Goal: Complete application form

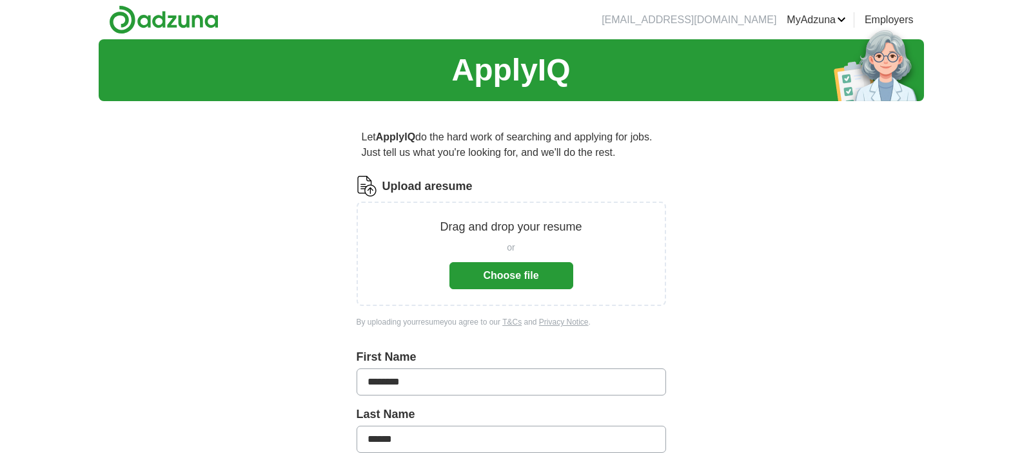
click at [523, 269] on button "Choose file" at bounding box center [511, 275] width 124 height 27
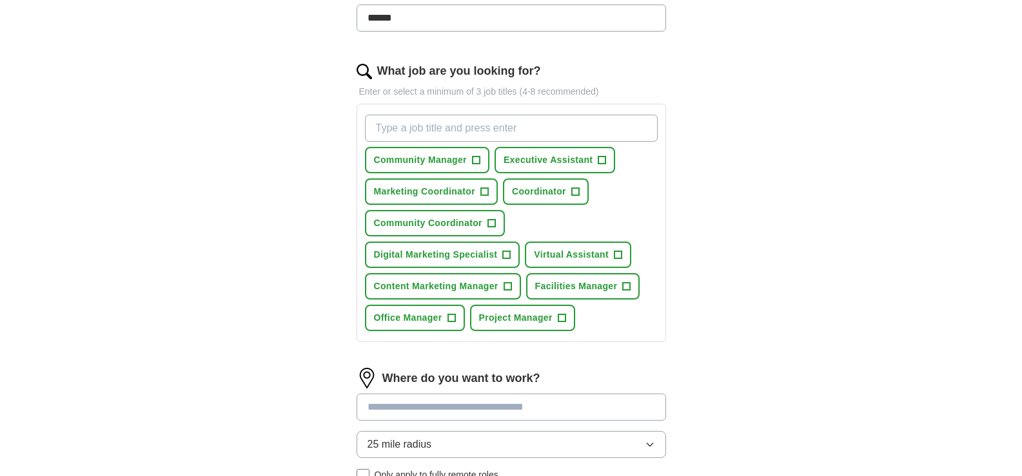
scroll to position [376, 0]
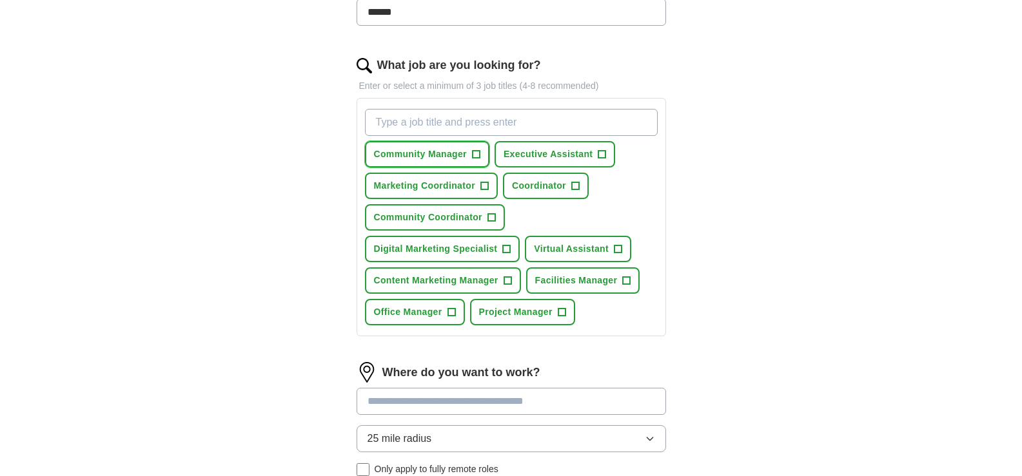
click at [474, 156] on span "+" at bounding box center [476, 155] width 8 height 10
click at [604, 155] on span "+" at bounding box center [602, 155] width 8 height 10
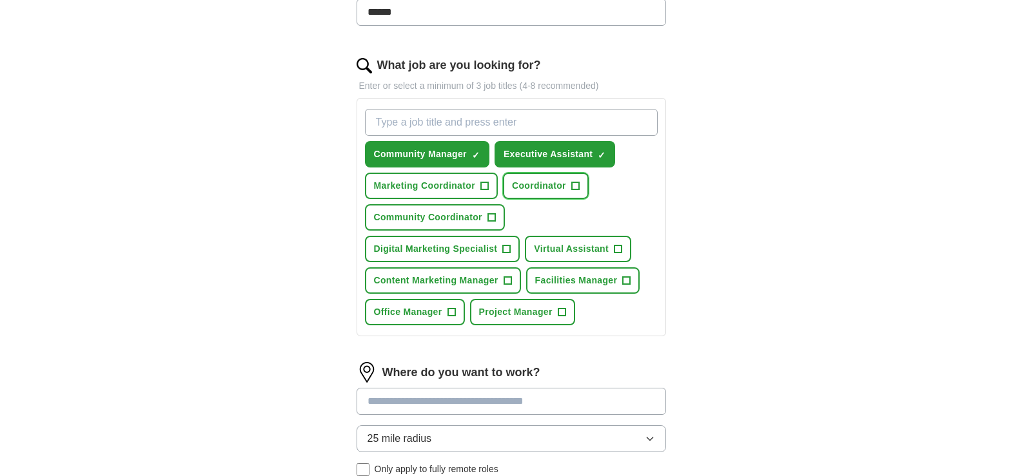
click at [569, 184] on button "Coordinator +" at bounding box center [546, 186] width 86 height 26
click at [482, 182] on span "+" at bounding box center [484, 186] width 8 height 10
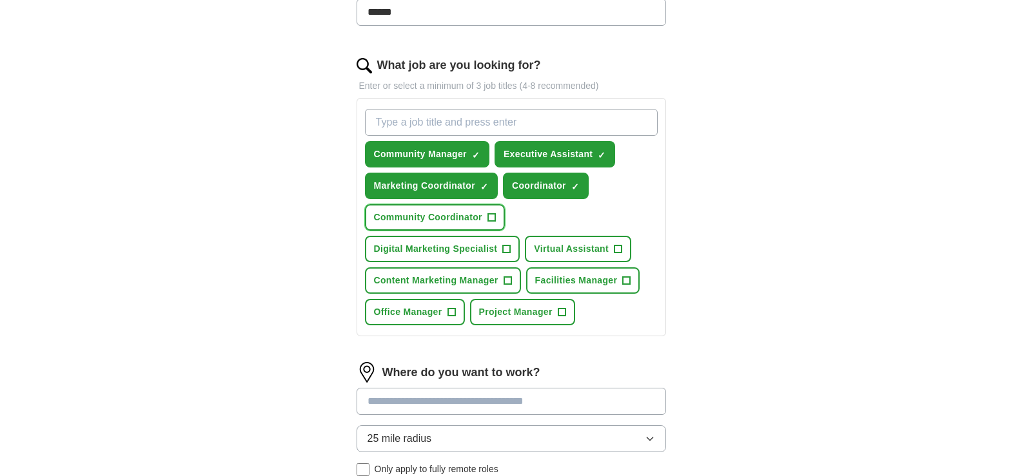
click at [494, 213] on span "+" at bounding box center [491, 218] width 8 height 10
click at [576, 247] on span "Virtual Assistant" at bounding box center [571, 249] width 75 height 14
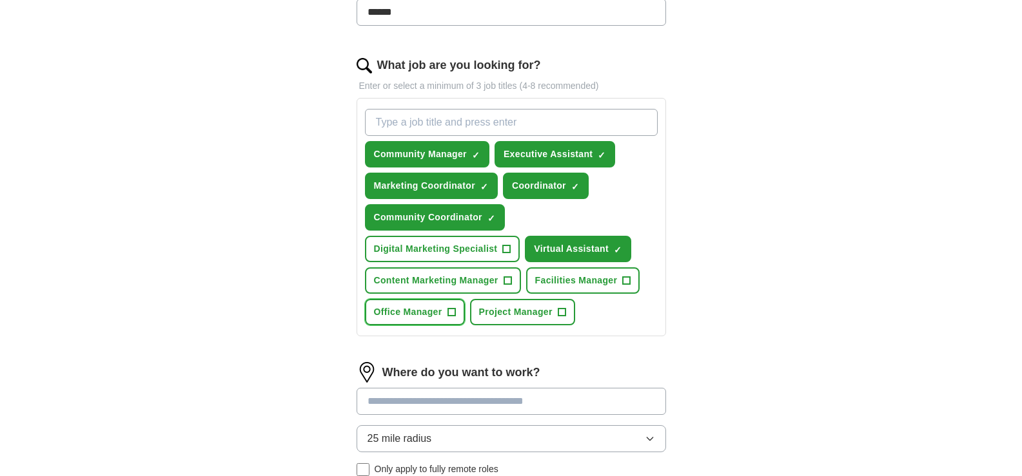
click at [442, 308] on span "Office Manager" at bounding box center [408, 313] width 68 height 14
click at [486, 242] on span "Digital Marketing Specialist" at bounding box center [436, 249] width 124 height 14
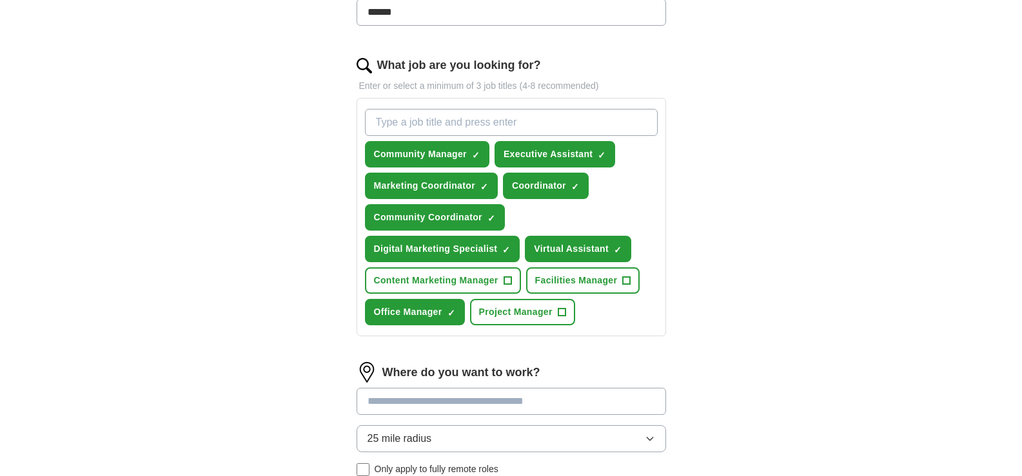
click at [533, 121] on input "What job are you looking for?" at bounding box center [511, 122] width 293 height 27
type input "office manager"
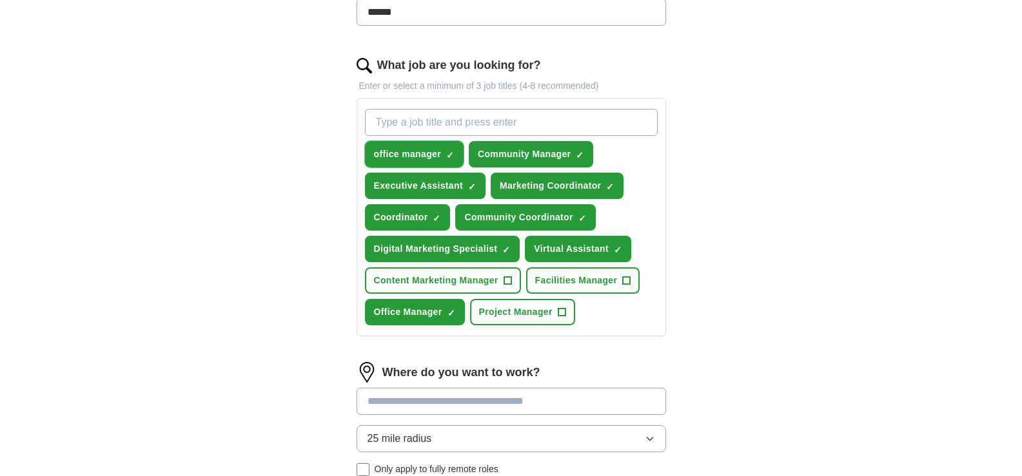
click at [0, 0] on span "×" at bounding box center [0, 0] width 0 height 0
click at [443, 128] on input "What job are you looking for?" at bounding box center [511, 122] width 293 height 27
type input "Office Manager"
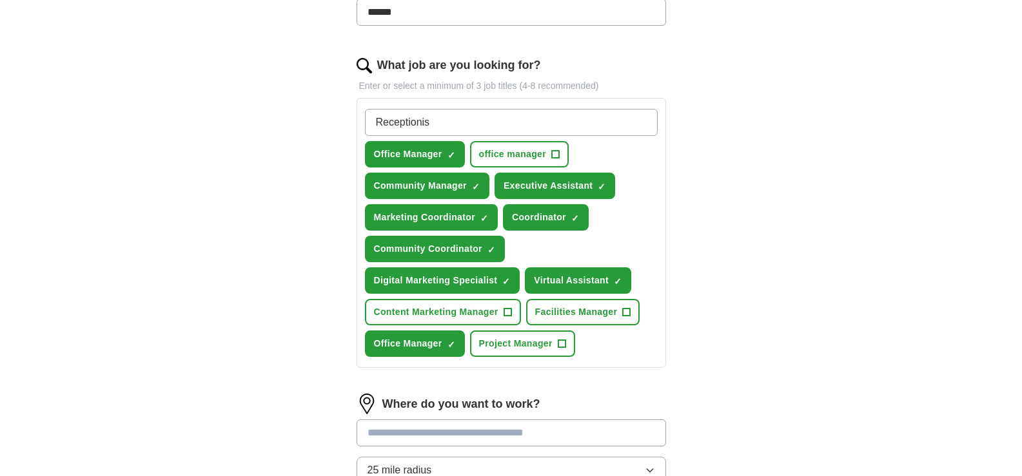
type input "Receptionist"
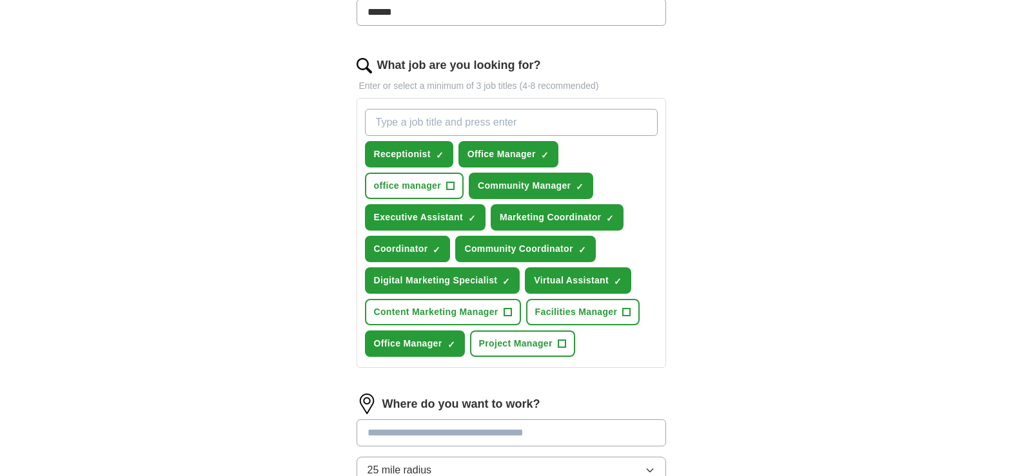
click at [580, 117] on input "What job are you looking for?" at bounding box center [511, 122] width 293 height 27
type input "Personal Assistant"
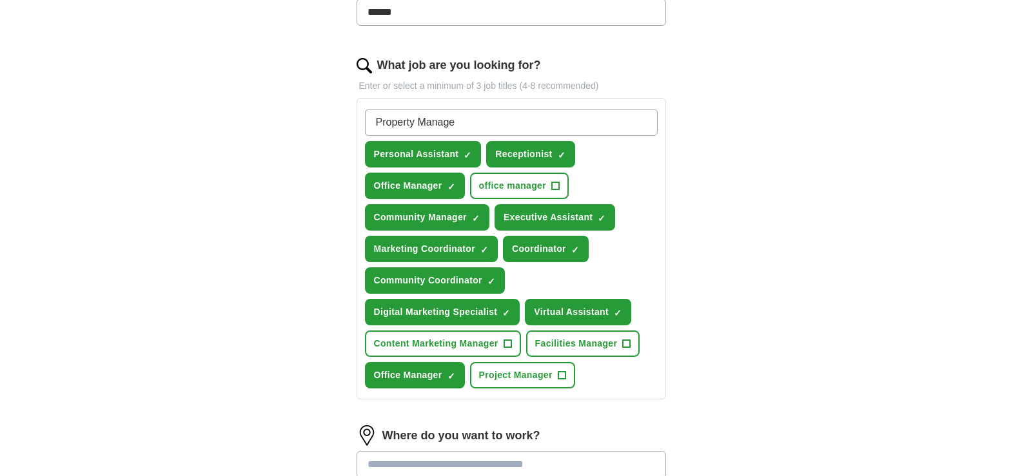
type input "Property Manager"
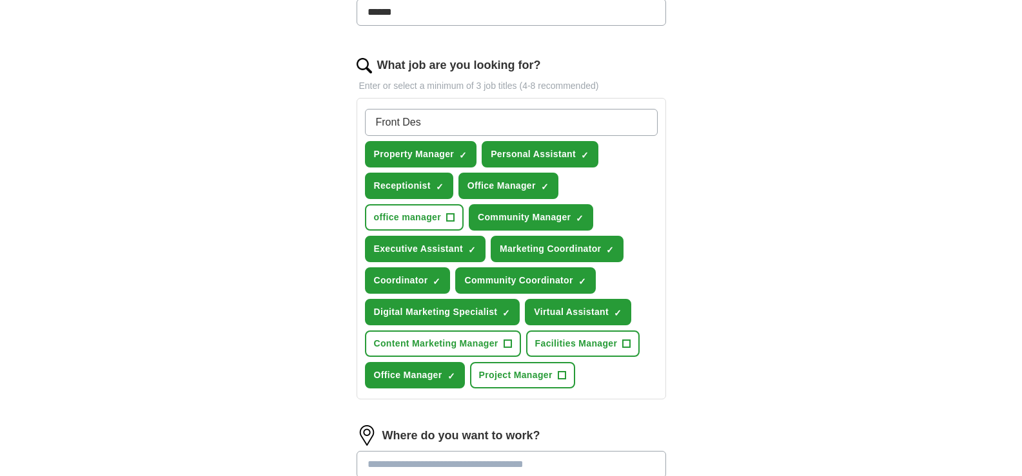
type input "Front Desk"
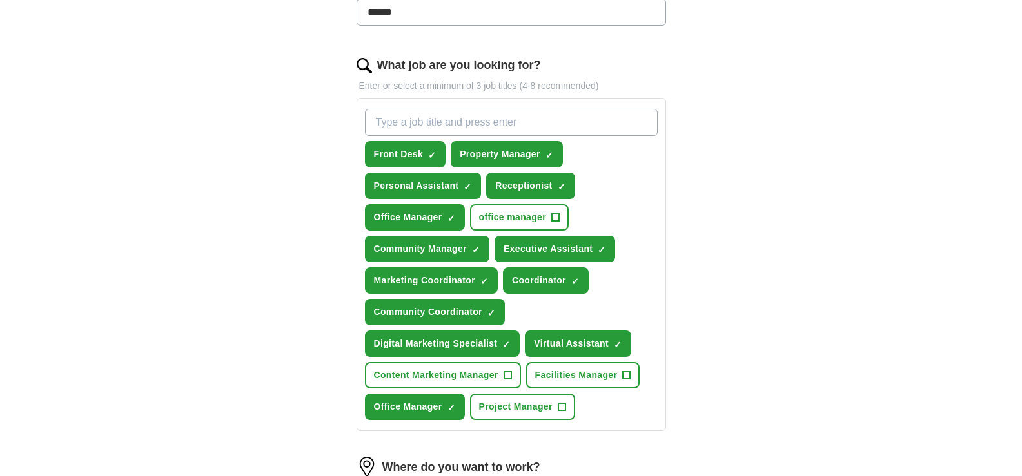
click at [581, 119] on input "What job are you looking for?" at bounding box center [511, 122] width 293 height 27
type input "Facilities Coordinator"
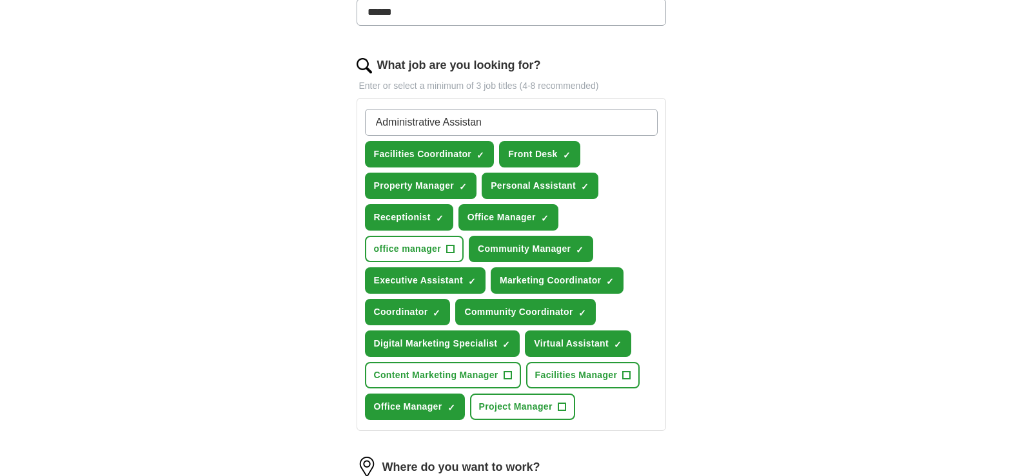
type input "Administrative Assistant"
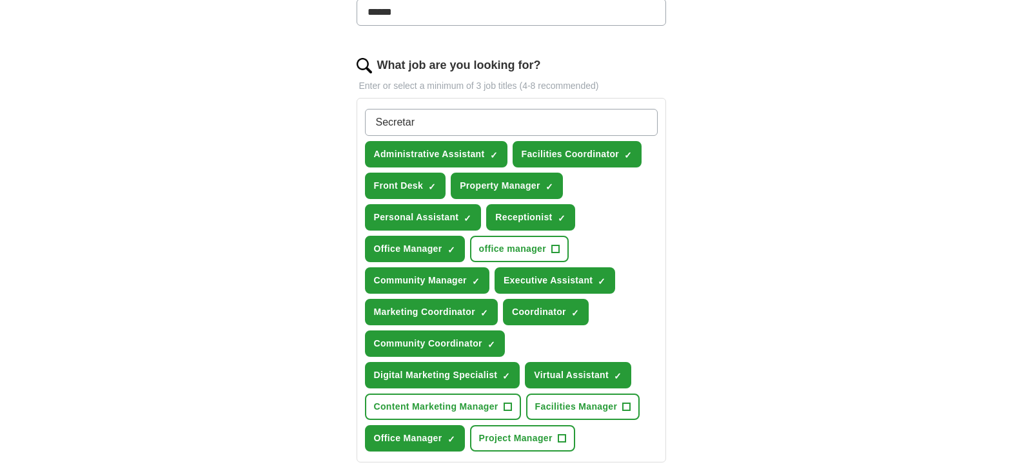
type input "Secretary"
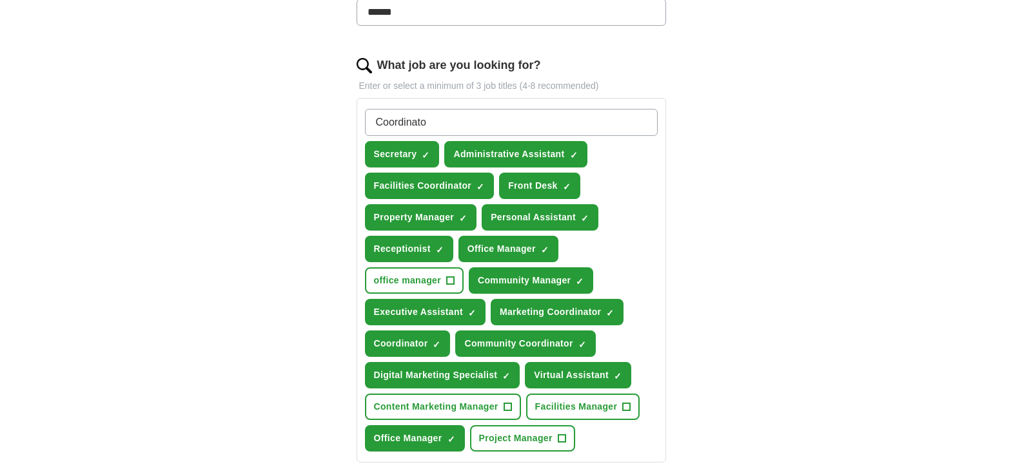
type input "Coordinator"
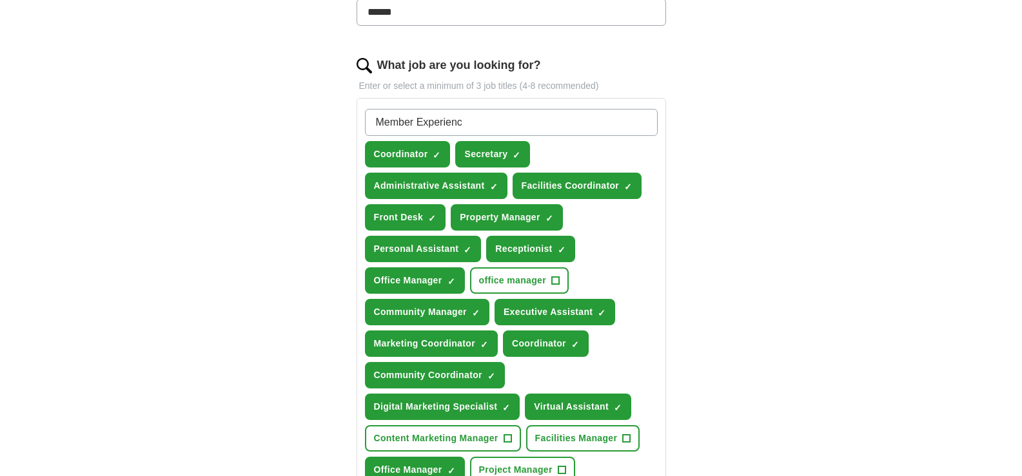
type input "Member Experience"
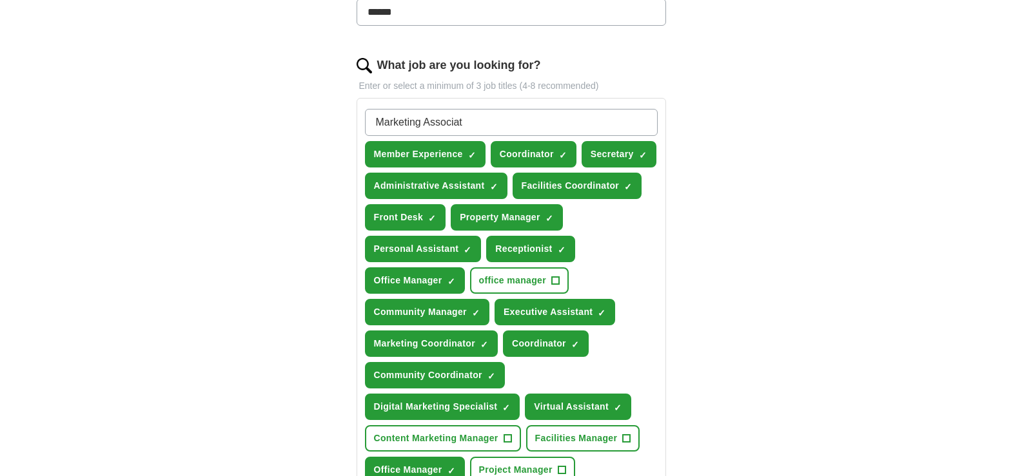
type input "Marketing Associate"
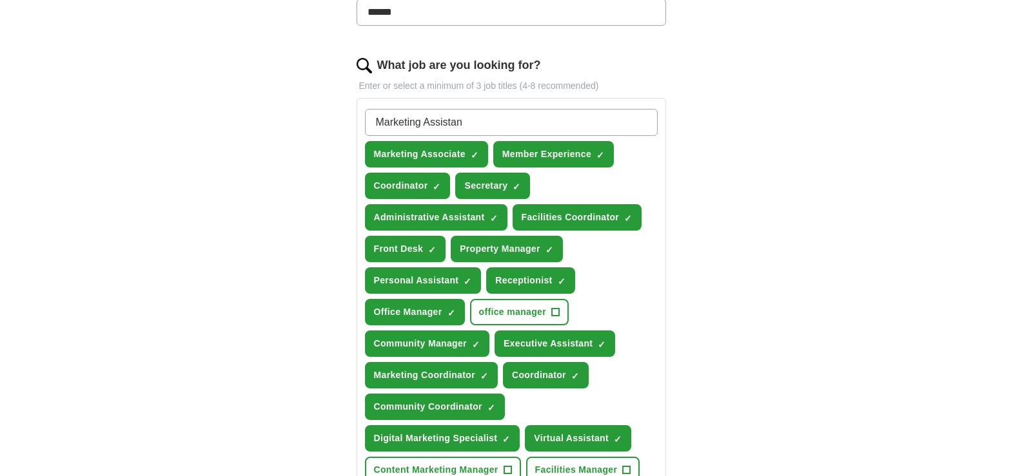
type input "Marketing Assistant"
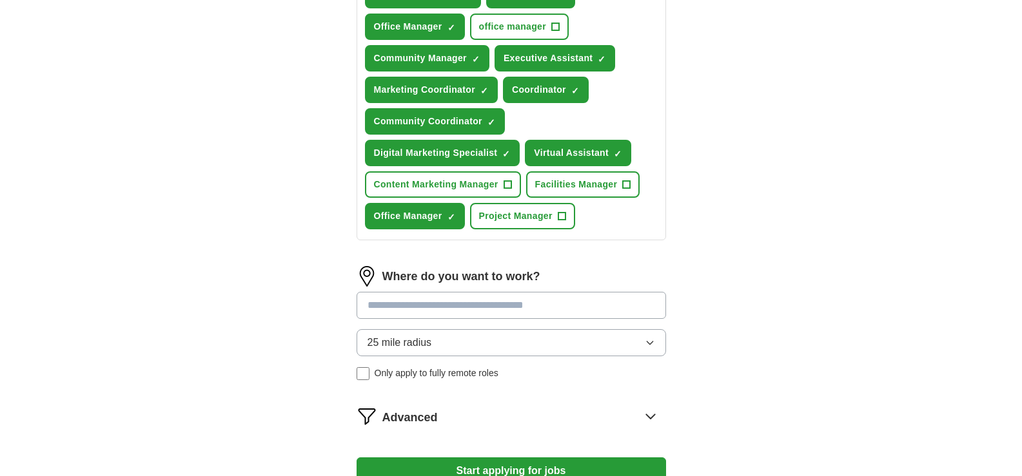
scroll to position [663, 0]
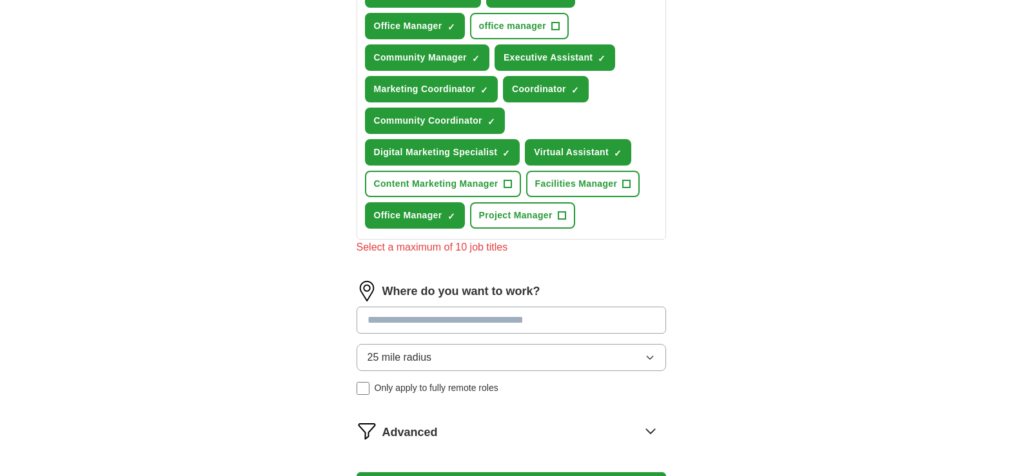
click at [445, 309] on input at bounding box center [510, 320] width 309 height 27
type input "***"
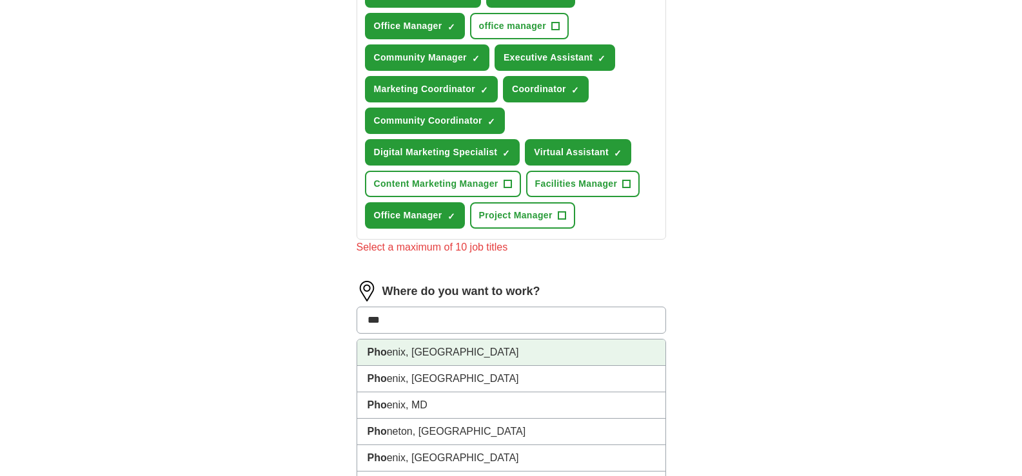
click at [436, 349] on li "Pho enix, [GEOGRAPHIC_DATA]" at bounding box center [511, 353] width 308 height 26
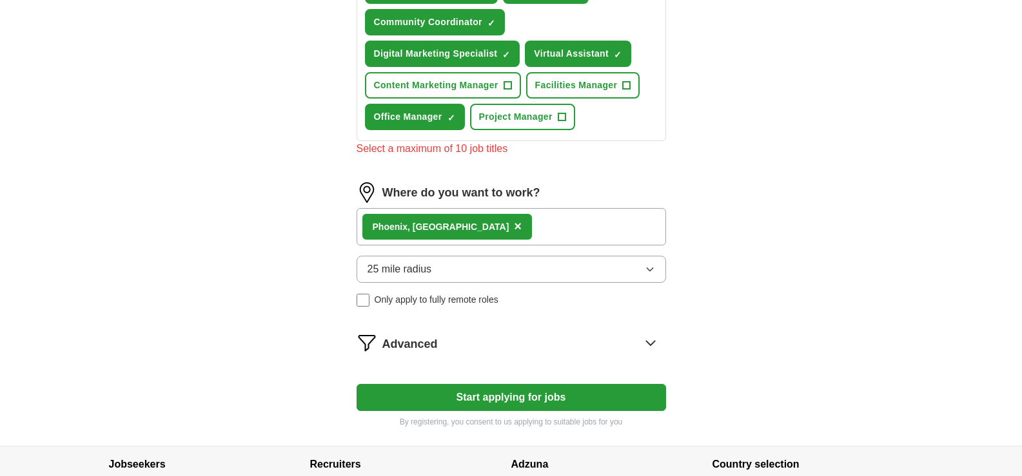
scroll to position [763, 0]
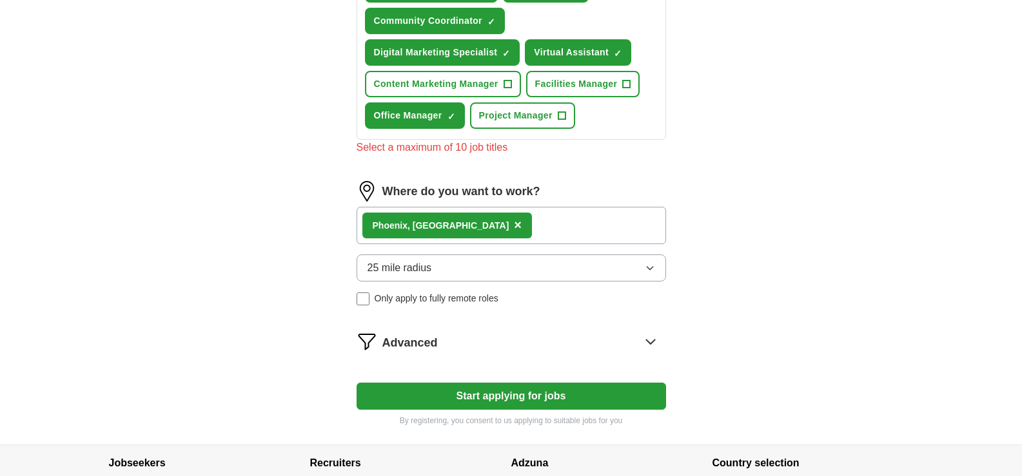
click at [500, 396] on button "Start applying for jobs" at bounding box center [510, 396] width 309 height 27
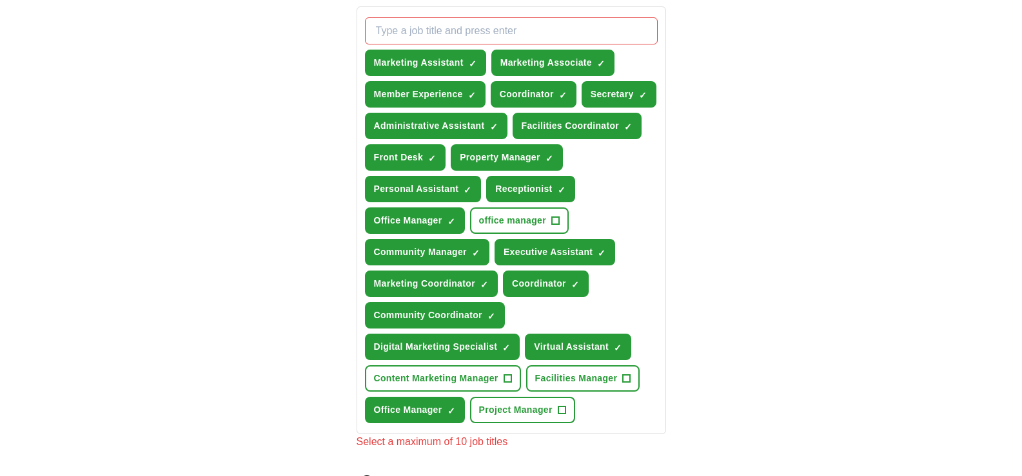
scroll to position [467, 0]
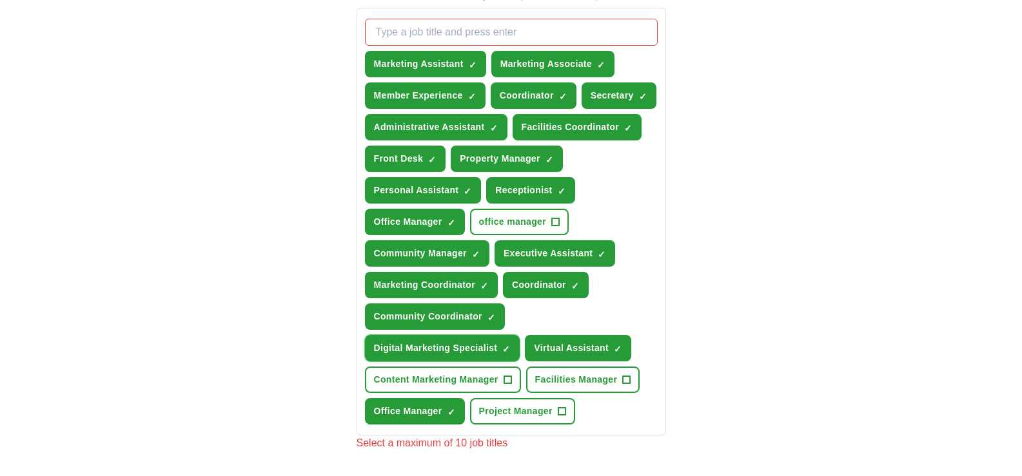
click at [0, 0] on span "×" at bounding box center [0, 0] width 0 height 0
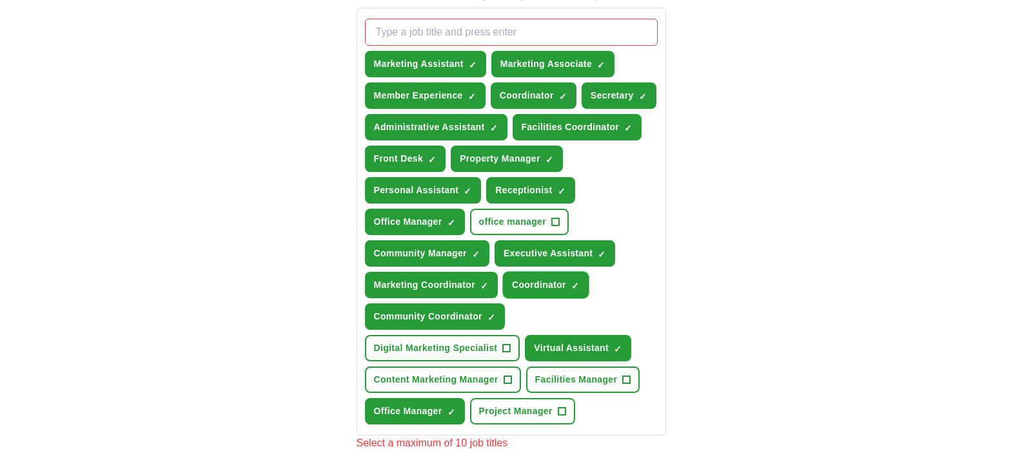
click at [0, 0] on span "×" at bounding box center [0, 0] width 0 height 0
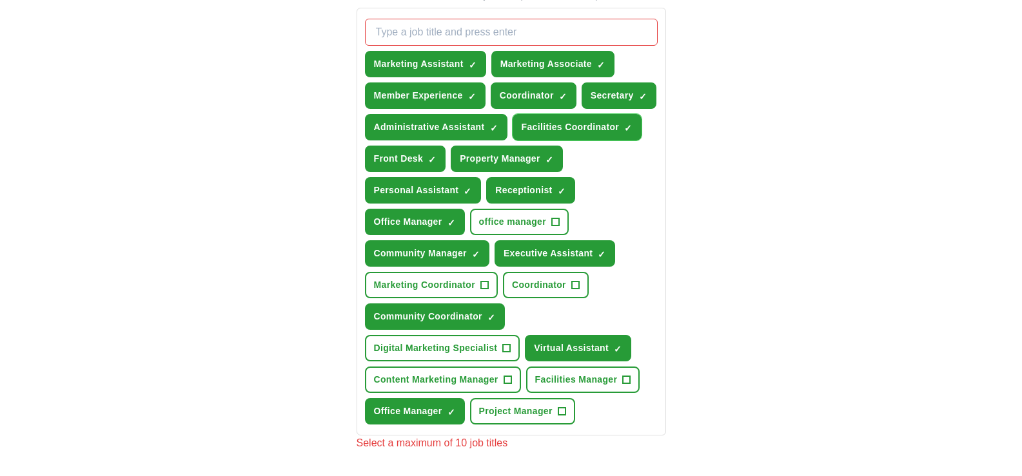
click at [0, 0] on span "×" at bounding box center [0, 0] width 0 height 0
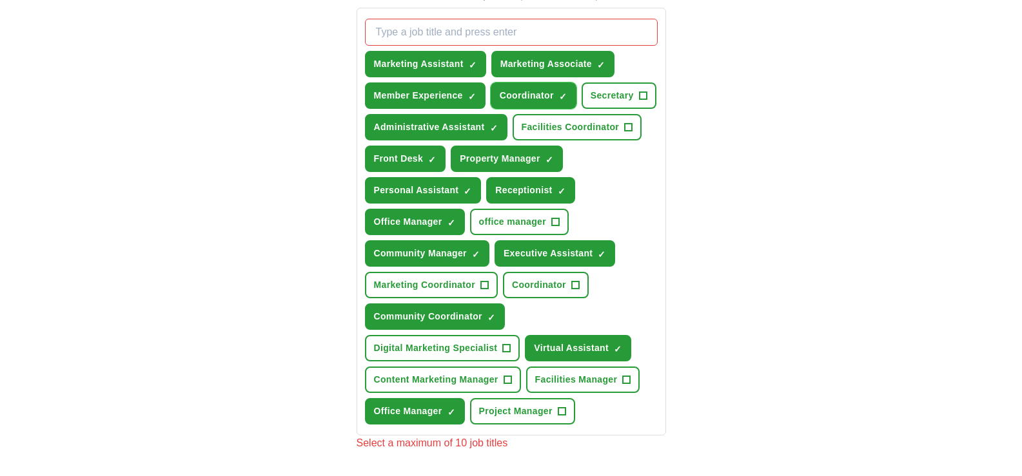
click at [0, 0] on span "×" at bounding box center [0, 0] width 0 height 0
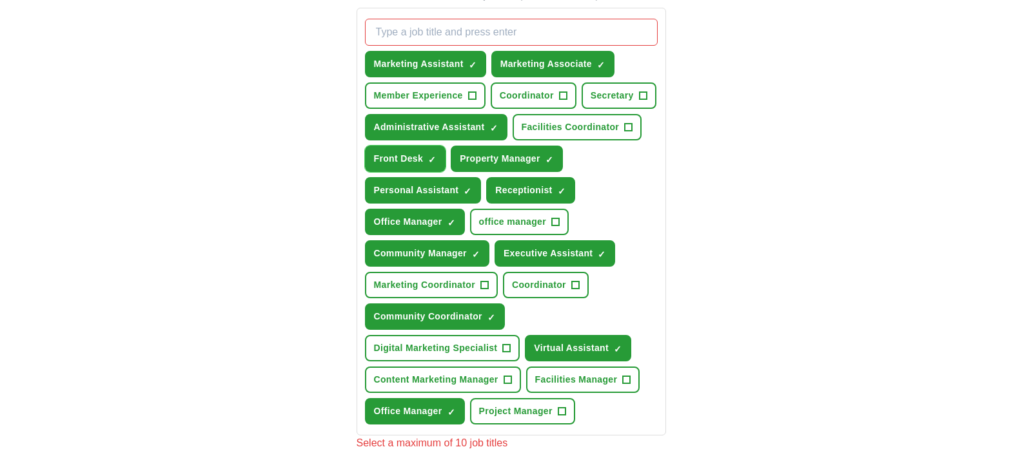
click at [0, 0] on span "×" at bounding box center [0, 0] width 0 height 0
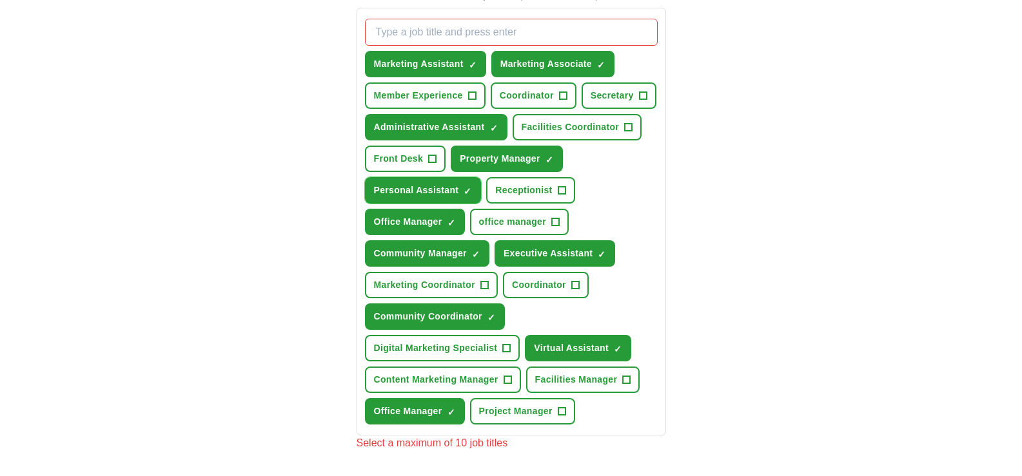
click at [0, 0] on span "×" at bounding box center [0, 0] width 0 height 0
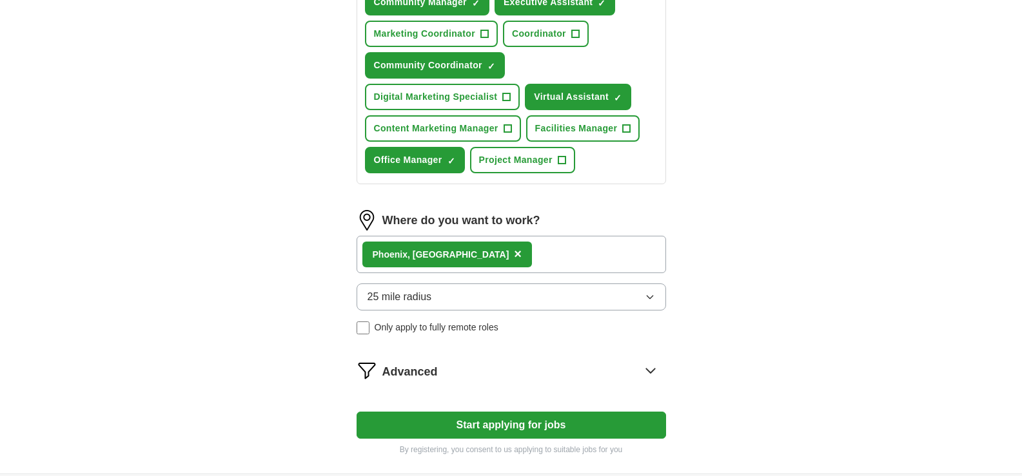
scroll to position [720, 0]
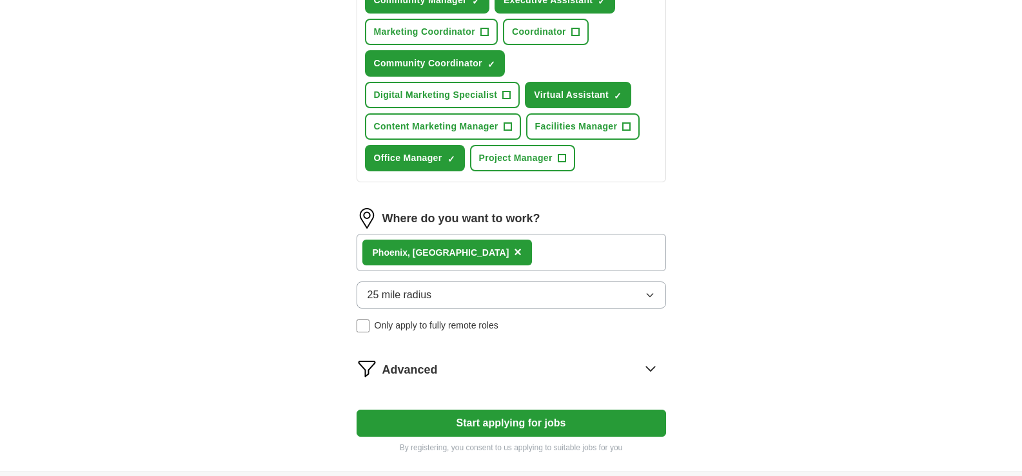
click at [558, 418] on button "Start applying for jobs" at bounding box center [510, 423] width 309 height 27
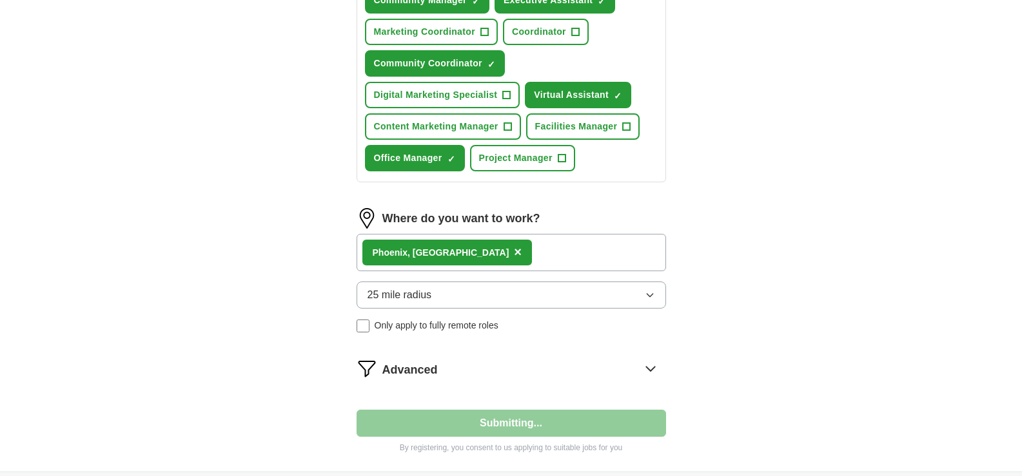
select select "**"
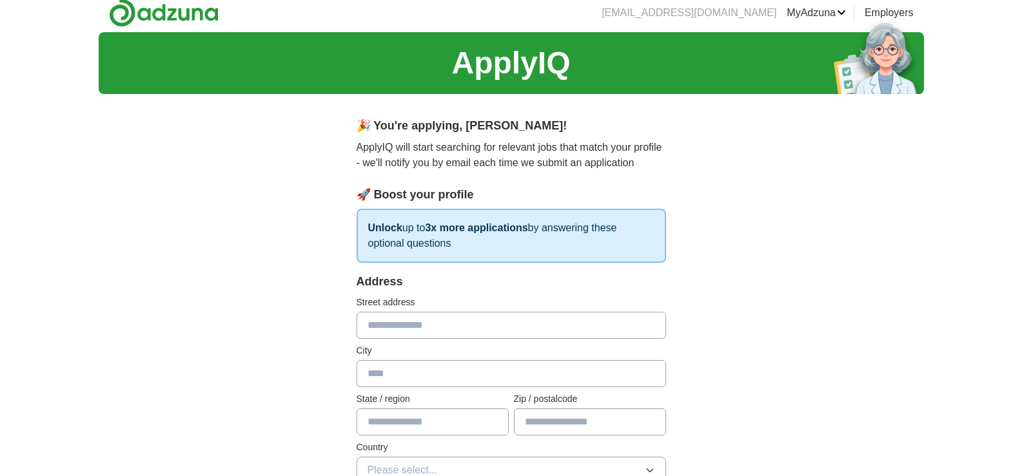
scroll to position [0, 0]
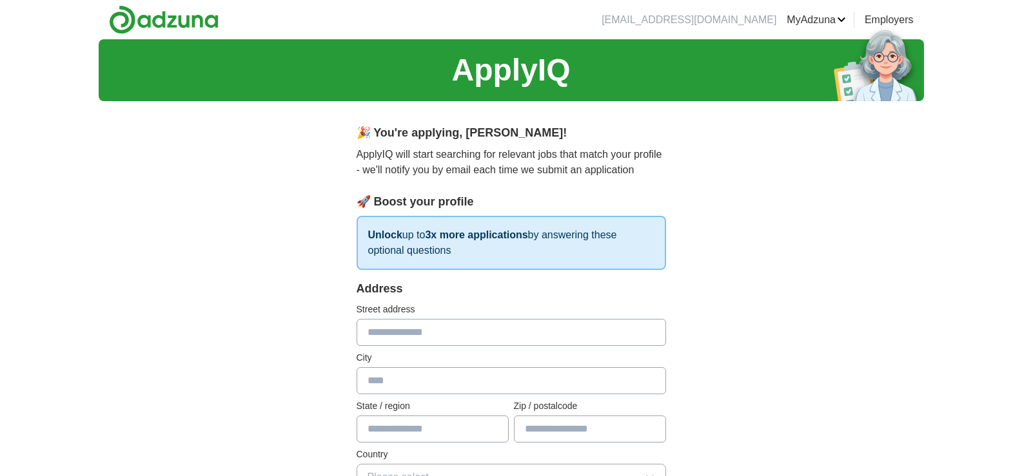
click at [530, 326] on input "text" at bounding box center [510, 332] width 309 height 27
type input "**********"
type input "*******"
type input "**"
type input "*****"
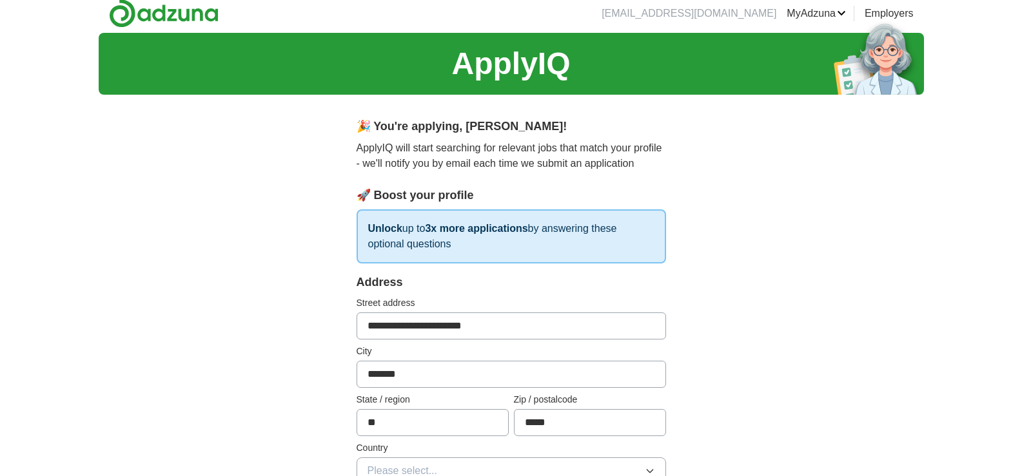
scroll to position [7, 0]
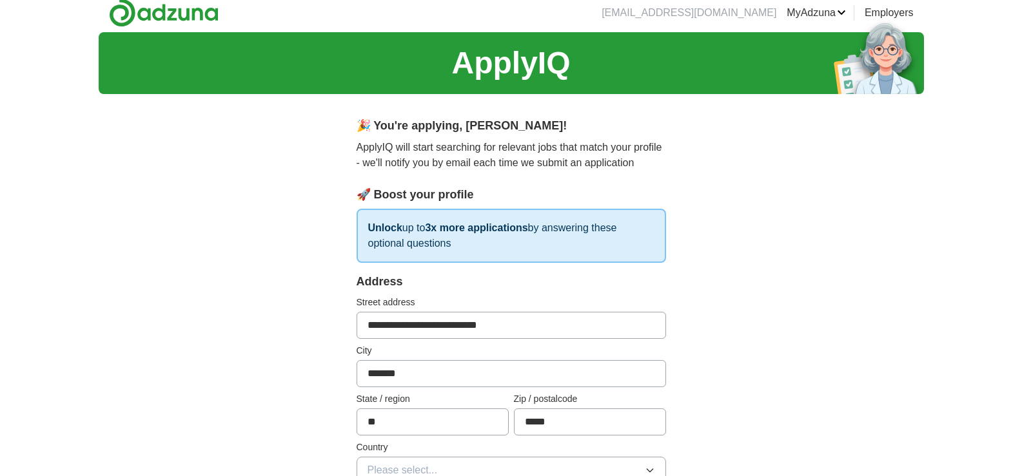
type input "**********"
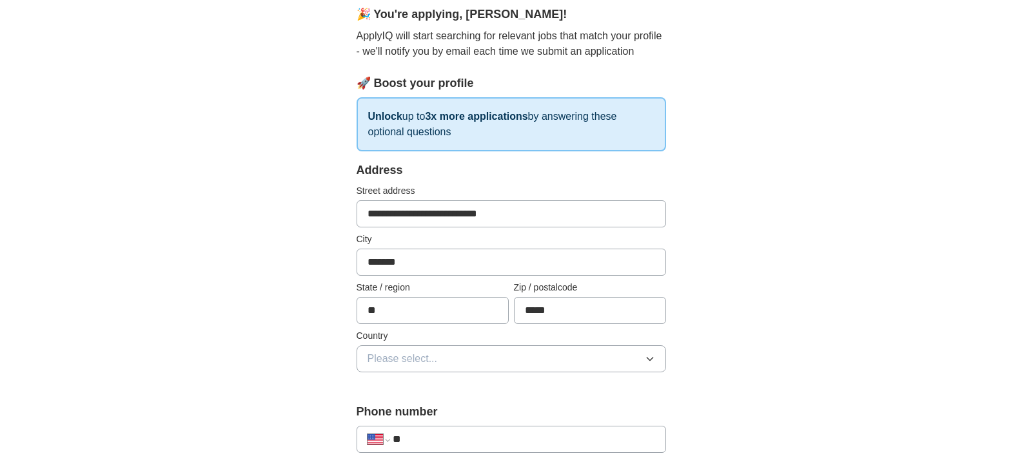
scroll to position [122, 0]
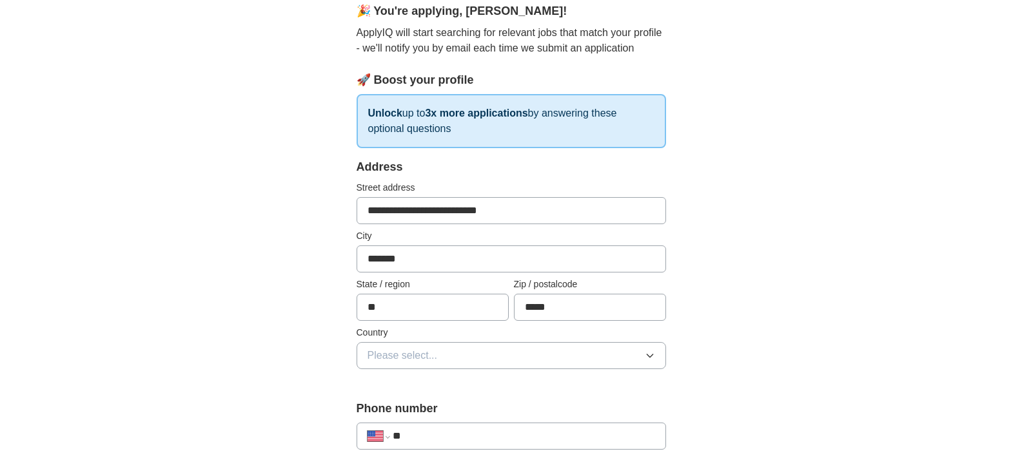
click at [593, 349] on button "Please select..." at bounding box center [510, 355] width 309 height 27
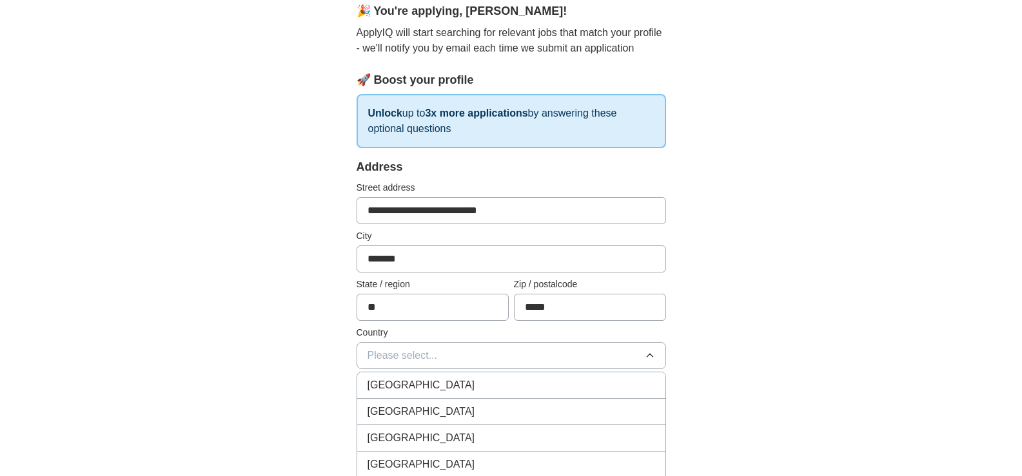
click at [524, 409] on div "[GEOGRAPHIC_DATA]" at bounding box center [510, 411] width 287 height 15
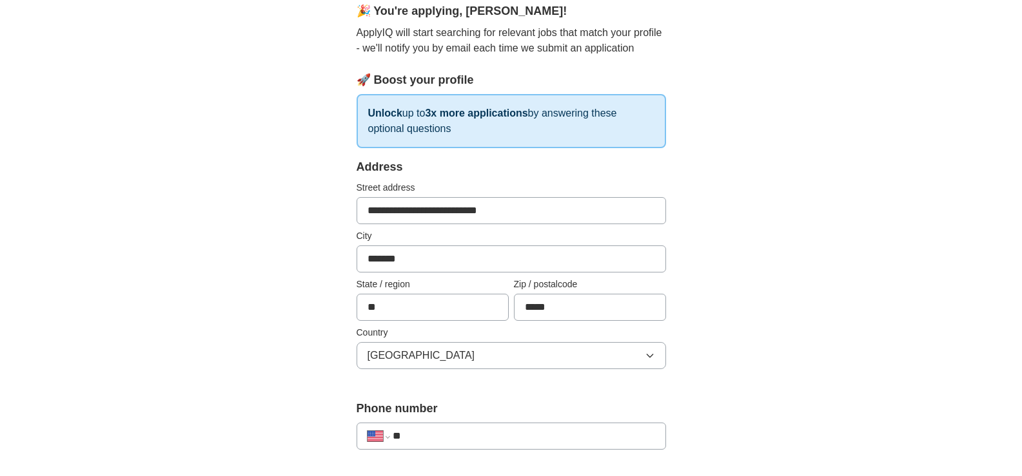
click at [548, 429] on input "**" at bounding box center [524, 436] width 262 height 15
type input "**********"
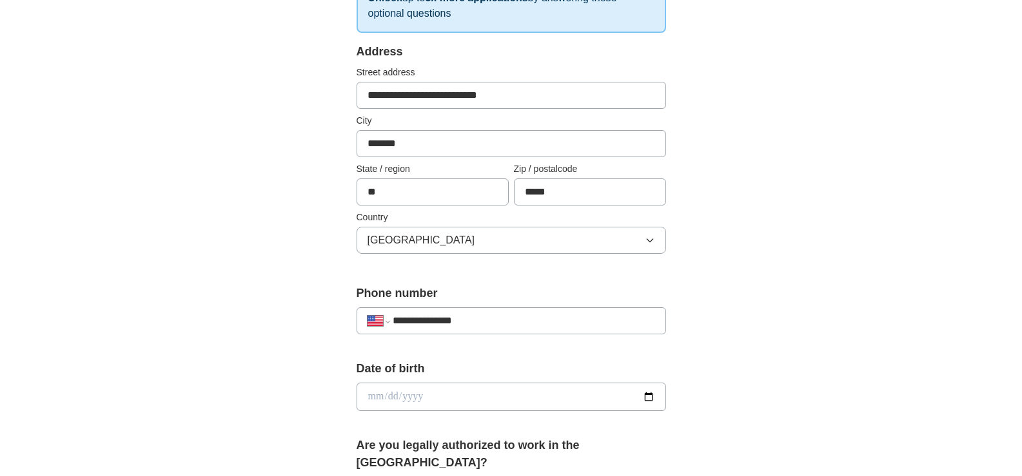
scroll to position [238, 0]
click at [592, 394] on input "date" at bounding box center [510, 396] width 309 height 28
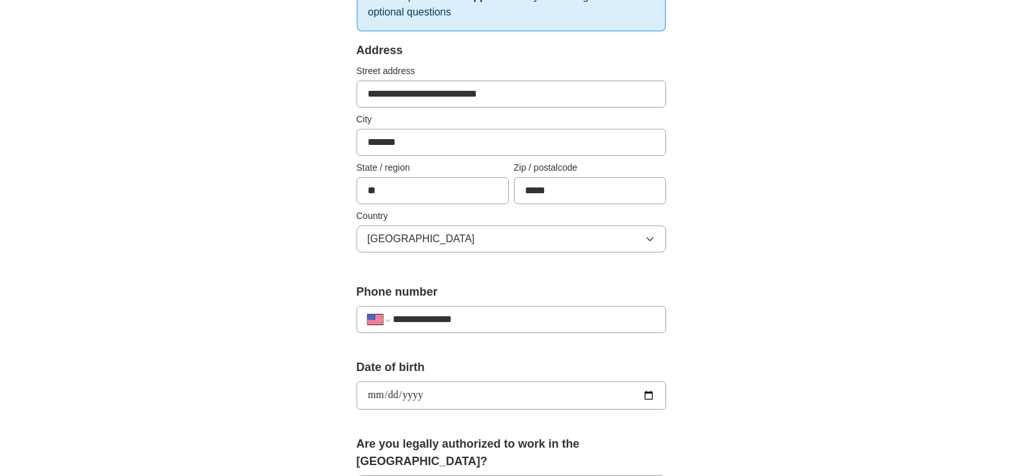
type input "**********"
click at [694, 353] on div "**********" at bounding box center [511, 424] width 413 height 1102
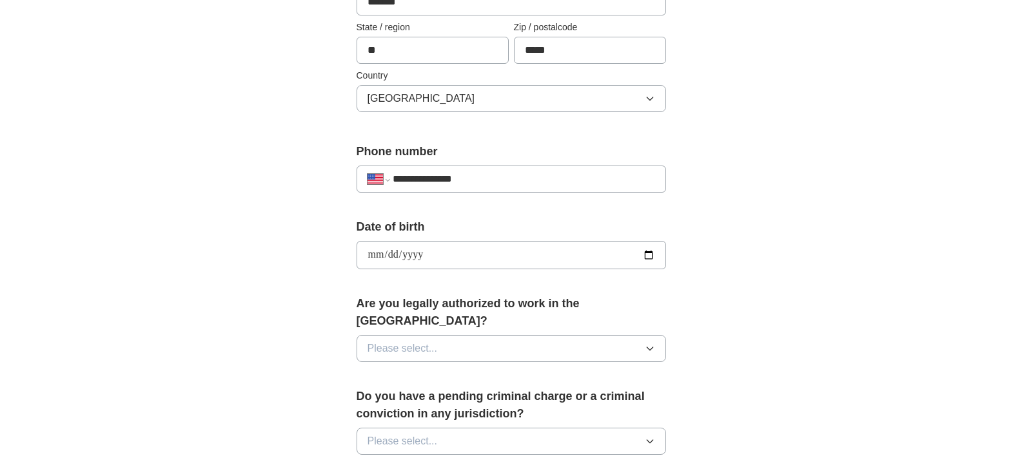
scroll to position [378, 0]
drag, startPoint x: 694, startPoint y: 353, endPoint x: 645, endPoint y: 329, distance: 53.9
click at [645, 329] on div "**********" at bounding box center [511, 284] width 413 height 1102
click at [646, 344] on icon "button" at bounding box center [650, 349] width 10 height 10
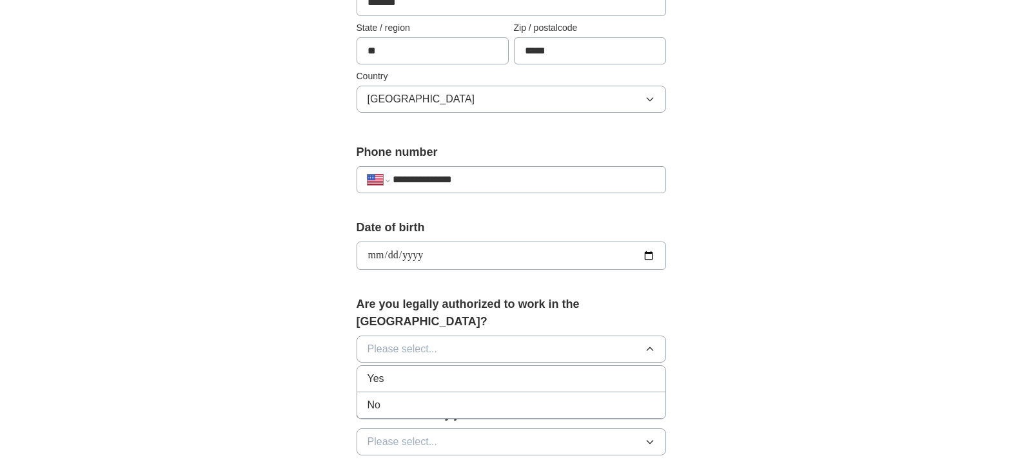
click at [594, 371] on div "Yes" at bounding box center [510, 378] width 287 height 15
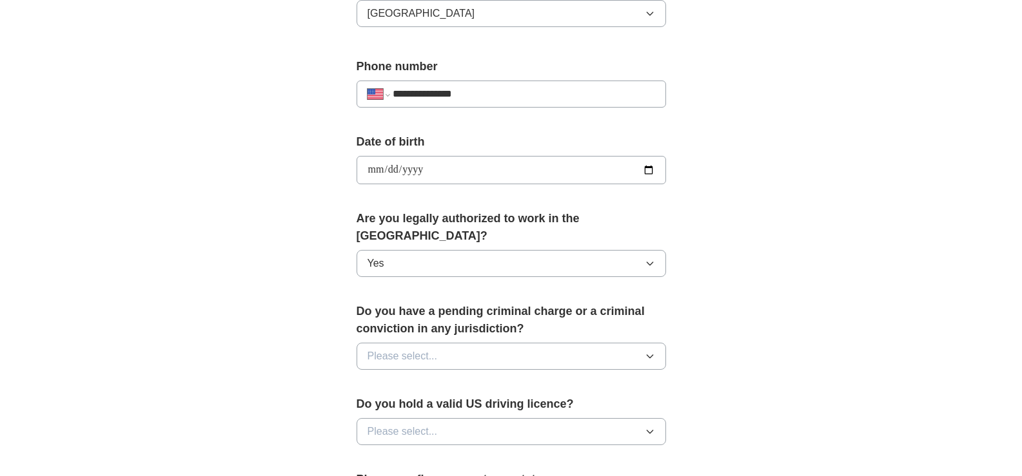
scroll to position [465, 0]
click at [616, 342] on button "Please select..." at bounding box center [510, 355] width 309 height 27
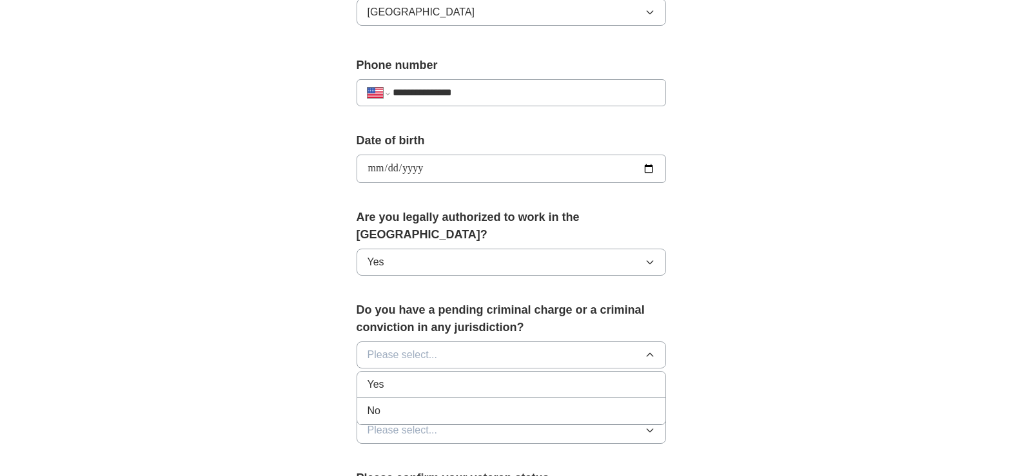
click at [581, 404] on div "No" at bounding box center [510, 411] width 287 height 15
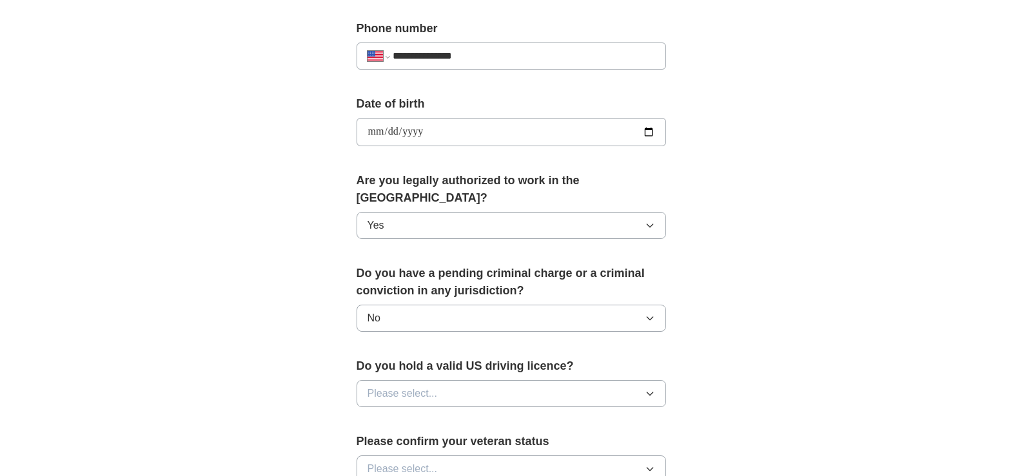
scroll to position [565, 0]
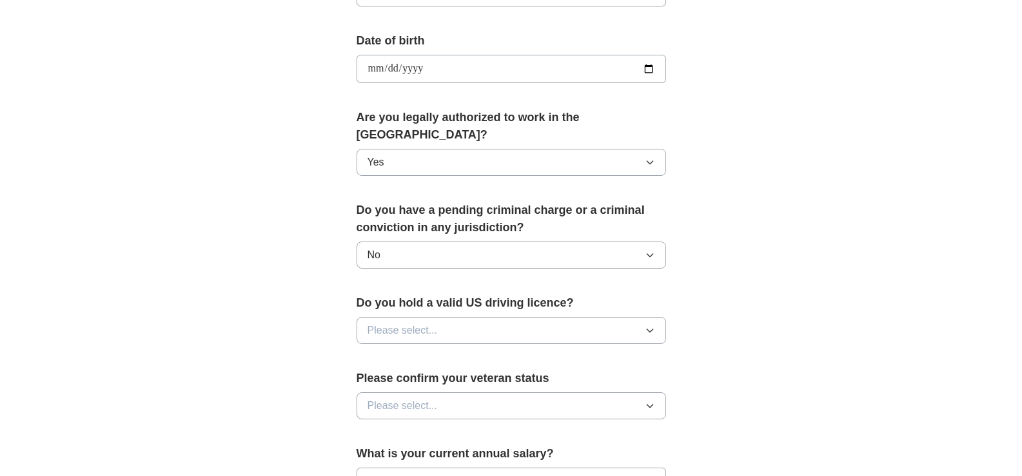
click at [631, 317] on button "Please select..." at bounding box center [510, 330] width 309 height 27
click at [540, 353] on div "Yes" at bounding box center [510, 360] width 287 height 15
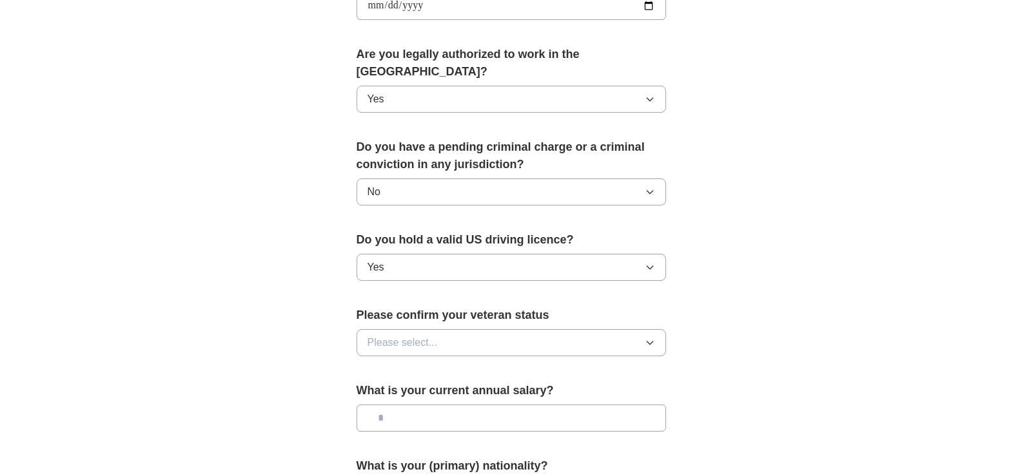
scroll to position [638, 0]
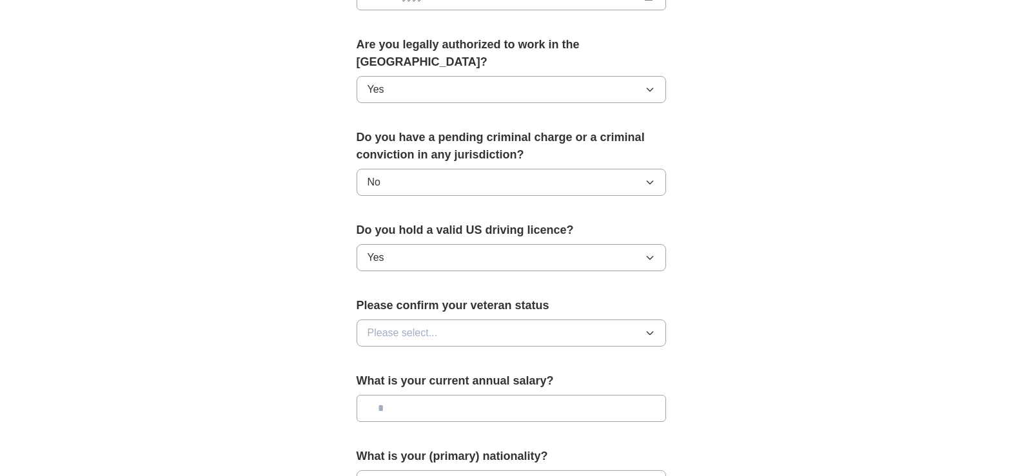
click at [549, 320] on button "Please select..." at bounding box center [510, 333] width 309 height 27
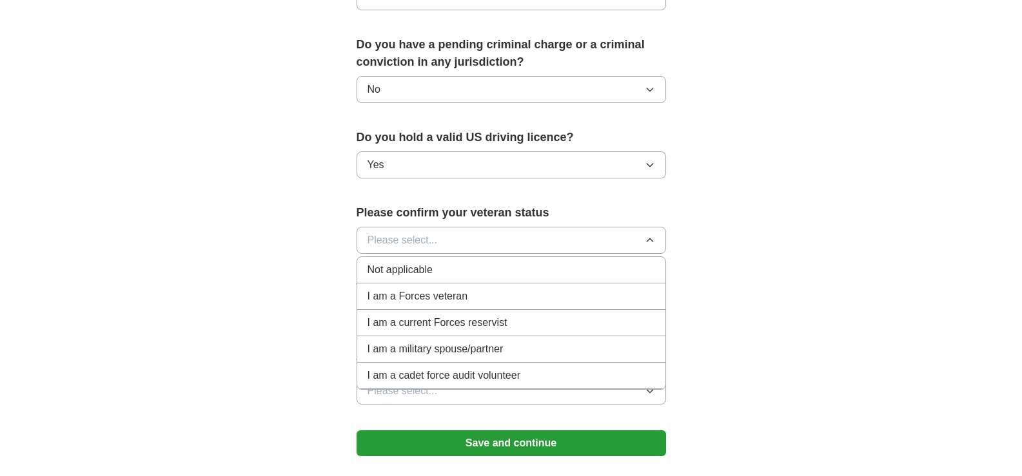
scroll to position [730, 0]
click at [519, 263] on div "Not applicable" at bounding box center [510, 270] width 287 height 15
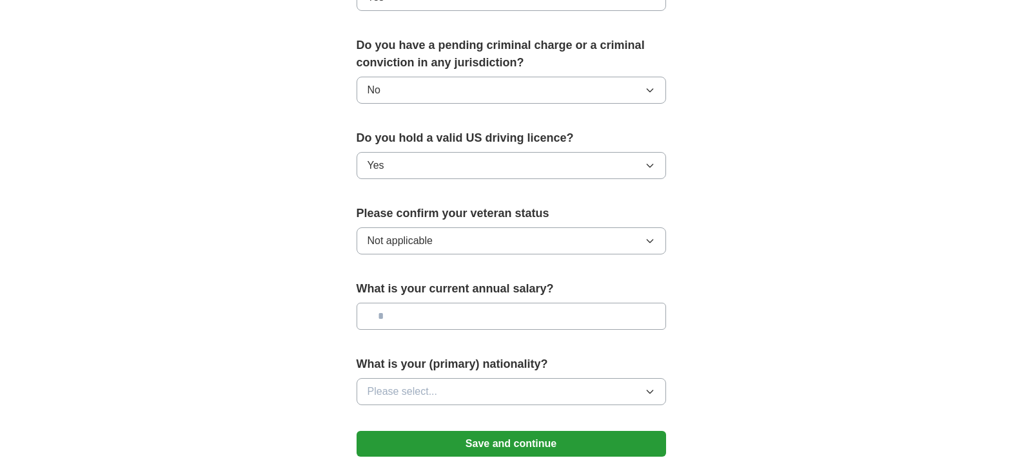
click at [521, 303] on input "text" at bounding box center [510, 316] width 309 height 27
type input "**"
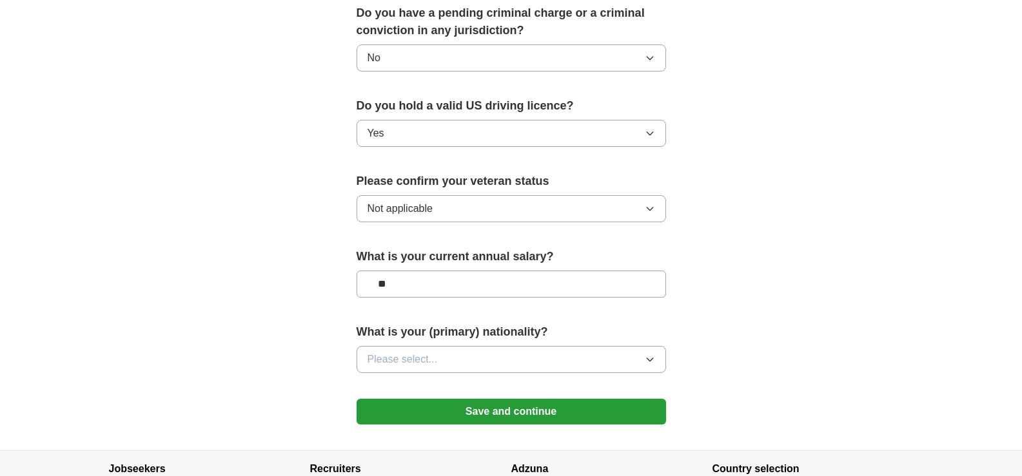
scroll to position [814, 0]
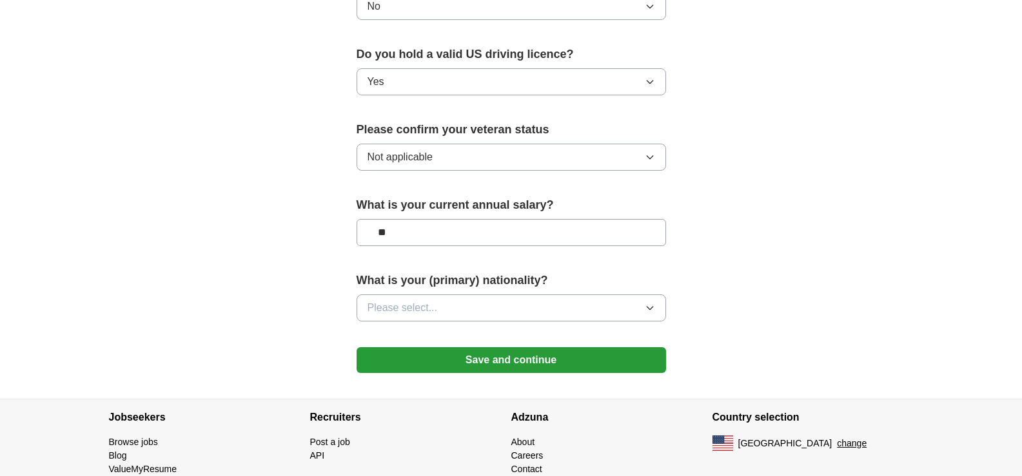
click at [606, 296] on button "Please select..." at bounding box center [510, 308] width 309 height 27
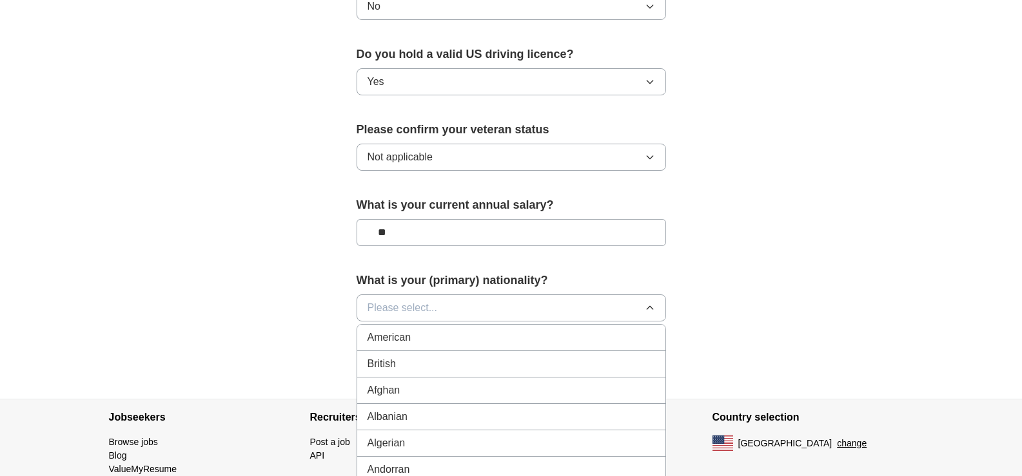
click at [560, 330] on div "American" at bounding box center [510, 337] width 287 height 15
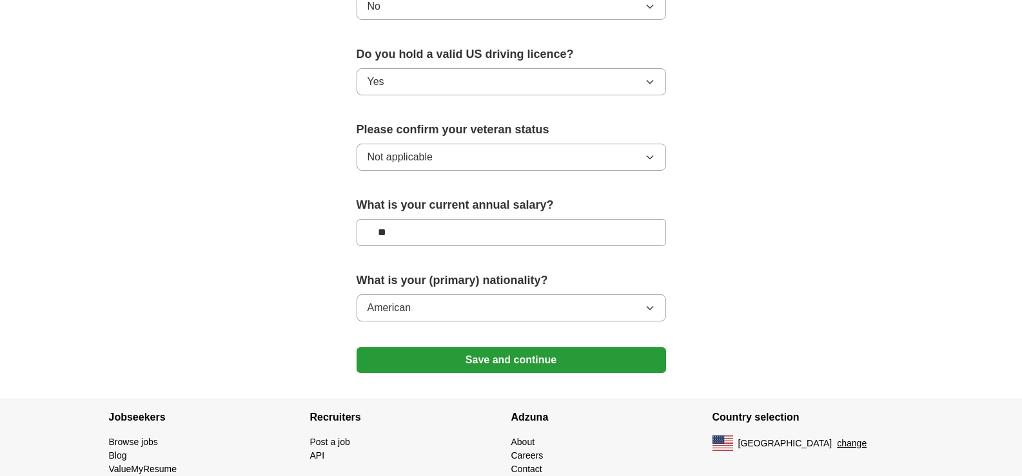
click at [578, 347] on button "Save and continue" at bounding box center [510, 360] width 309 height 26
